Goal: Information Seeking & Learning: Learn about a topic

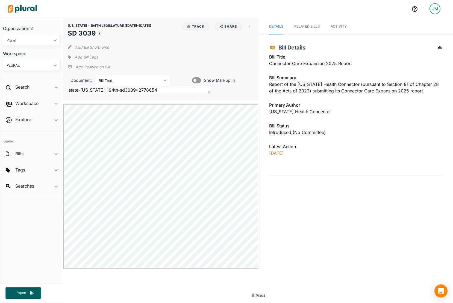
click at [29, 8] on img at bounding box center [22, 8] width 38 height 19
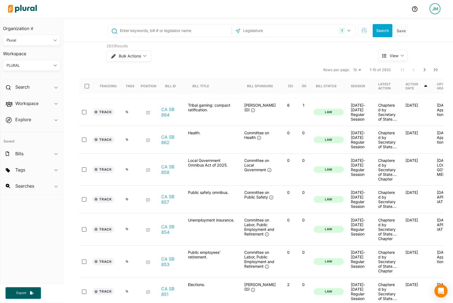
click at [280, 34] on input "text" at bounding box center [272, 30] width 58 height 10
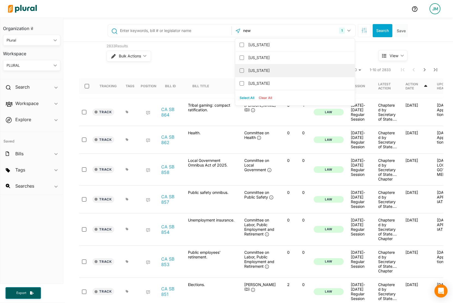
type input "new"
click at [264, 70] on label "[US_STATE]" at bounding box center [298, 70] width 101 height 8
click at [244, 70] on input "[US_STATE]" at bounding box center [242, 70] width 4 height 4
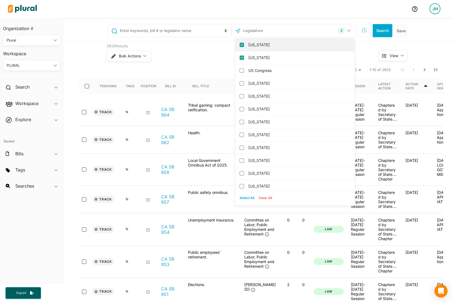
click at [313, 46] on label "[US_STATE]" at bounding box center [298, 45] width 101 height 8
click at [244, 46] on input "[US_STATE]" at bounding box center [242, 45] width 4 height 4
click at [362, 33] on icon "button" at bounding box center [364, 30] width 5 height 5
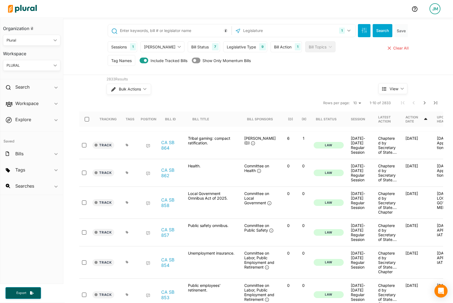
click at [129, 49] on div "Sessions 1" at bounding box center [123, 46] width 30 height 11
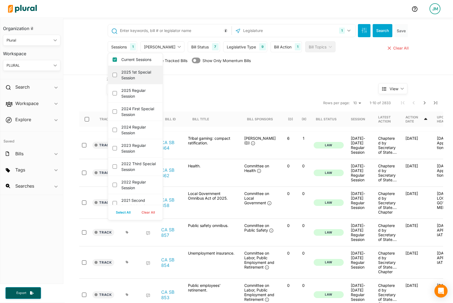
click at [134, 74] on label "2025 1st Special Session" at bounding box center [139, 74] width 36 height 11
click at [117, 74] on session "2025 1st Special Session" at bounding box center [115, 75] width 4 height 4
checkbox session "true"
click at [133, 61] on label "Current Sessions" at bounding box center [139, 60] width 36 height 6
click at [117, 61] on input "Current Sessions" at bounding box center [115, 59] width 4 height 4
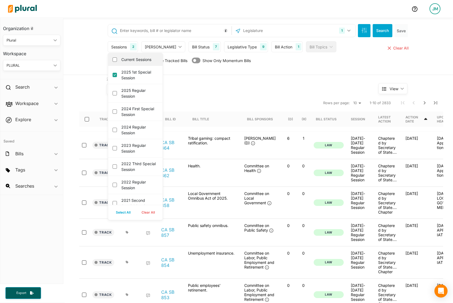
checkbox input "false"
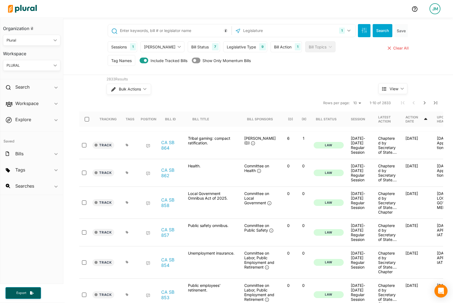
drag, startPoint x: 357, startPoint y: 64, endPoint x: 368, endPoint y: 45, distance: 22.9
click at [357, 64] on div "Tag Names Tag Names close Any of Selected ic_keyboard_arrow_down Any of Selecte…" at bounding box center [259, 62] width 302 height 14
click at [375, 31] on button "Search" at bounding box center [383, 30] width 20 height 13
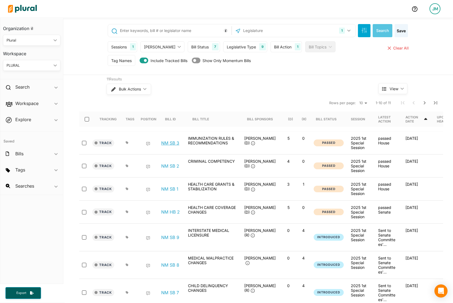
click at [169, 143] on link "NM SB 3" at bounding box center [170, 142] width 18 height 5
click at [174, 192] on link "NM SB 1" at bounding box center [169, 188] width 17 height 5
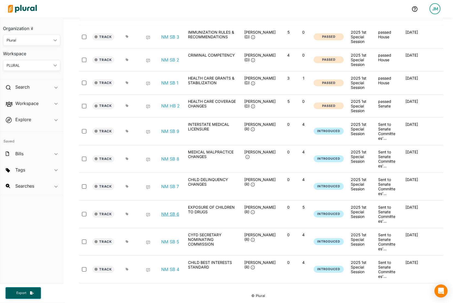
click at [169, 213] on link "NM SB 6" at bounding box center [170, 213] width 18 height 5
click at [175, 266] on link "NM SB 4" at bounding box center [170, 268] width 18 height 5
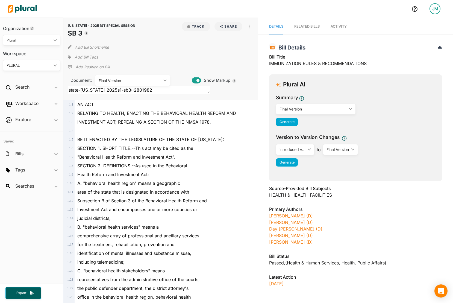
click at [342, 29] on link "Activity" at bounding box center [339, 27] width 16 height 16
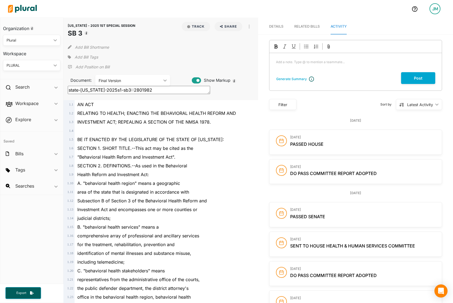
click at [134, 91] on textarea "state-nm-2025s1-sb3::2801982" at bounding box center [139, 90] width 142 height 8
click at [134, 80] on div "Final Version" at bounding box center [130, 81] width 63 height 6
click at [130, 94] on div "introduced version" at bounding box center [133, 93] width 66 height 5
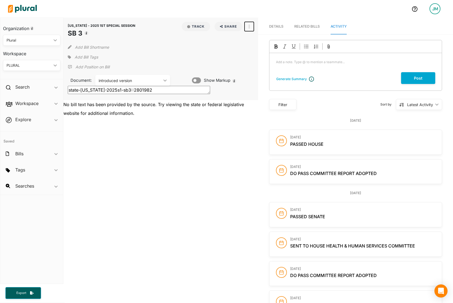
click at [248, 28] on button "button" at bounding box center [249, 26] width 9 height 9
click at [263, 39] on div "View Source" at bounding box center [272, 38] width 33 height 5
click at [110, 79] on div "introduced version" at bounding box center [130, 81] width 63 height 6
click at [117, 108] on div "Final Version" at bounding box center [133, 106] width 66 height 5
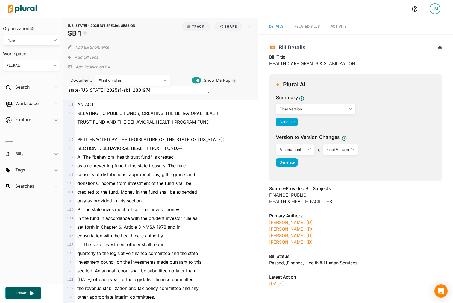
click at [110, 83] on div "Final Version" at bounding box center [130, 81] width 63 height 6
click at [118, 107] on div "Amendments in Context" at bounding box center [133, 106] width 66 height 5
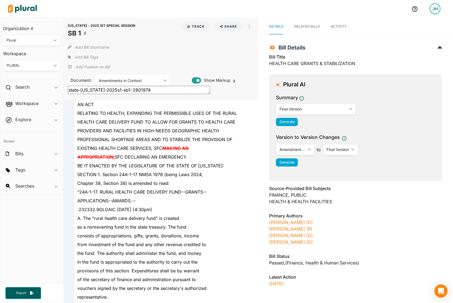
click at [142, 80] on div "Amendments in Context" at bounding box center [130, 81] width 63 height 6
click at [142, 97] on link "introduced version" at bounding box center [133, 93] width 74 height 13
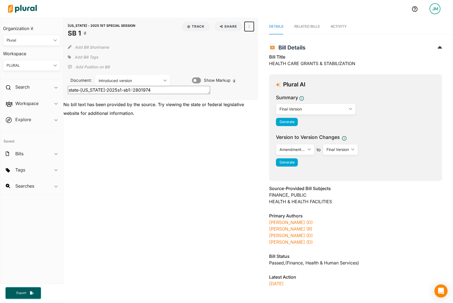
click at [250, 27] on button "button" at bounding box center [249, 26] width 9 height 9
click at [262, 42] on link "View Source" at bounding box center [269, 38] width 48 height 13
